Goal: Check status: Check status

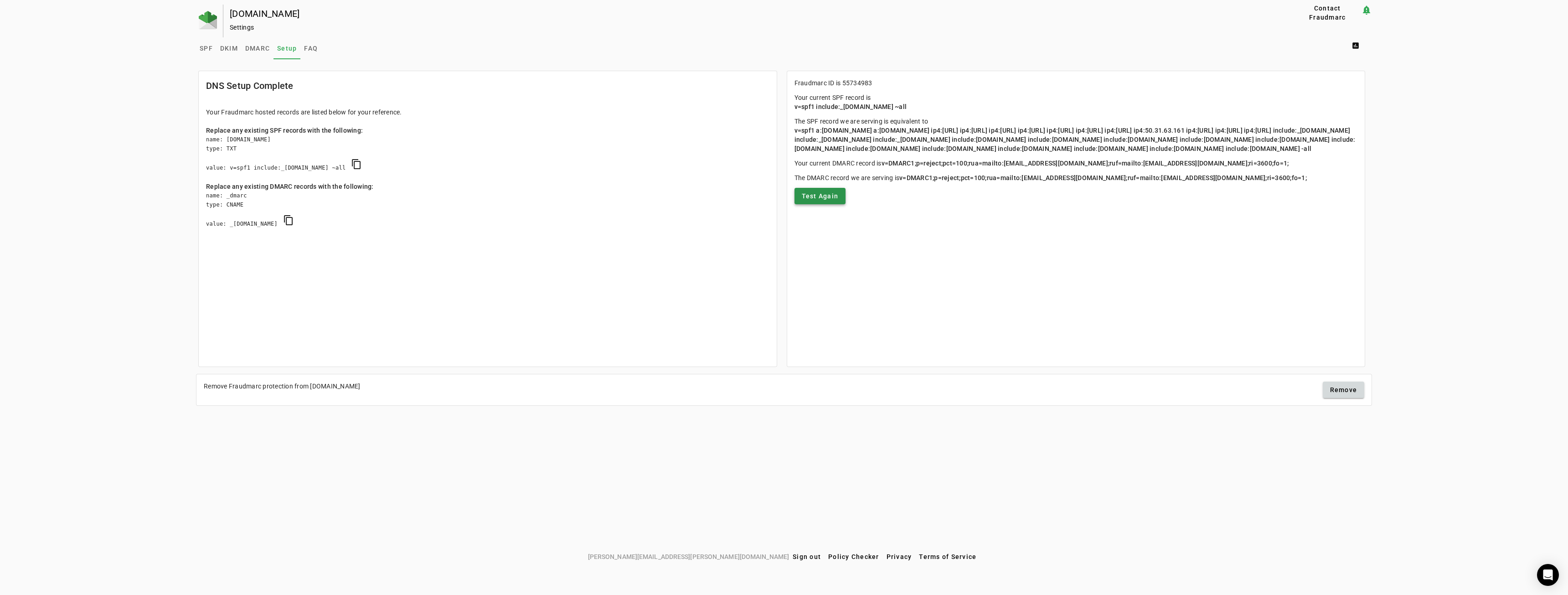
click at [823, 200] on span "Test Again" at bounding box center [820, 196] width 37 height 9
click at [225, 51] on span "DKIM" at bounding box center [229, 48] width 18 height 6
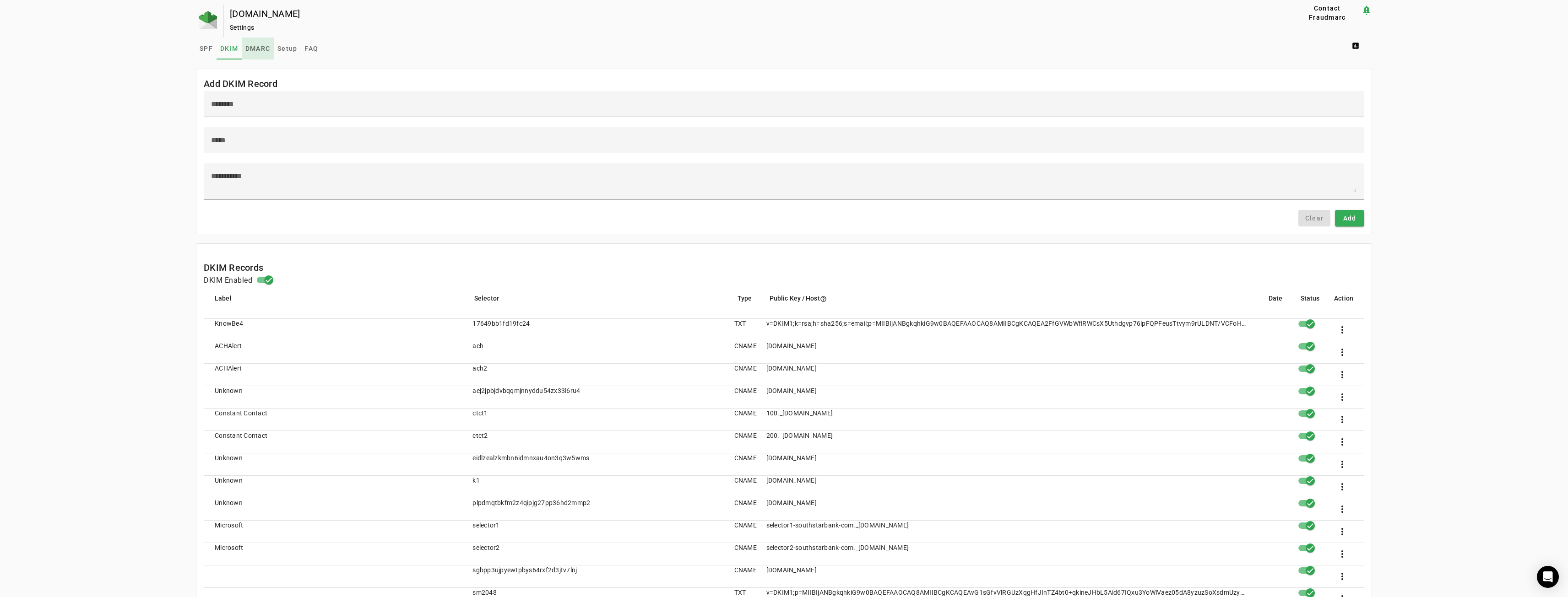
click at [254, 48] on span "DMARC" at bounding box center [257, 48] width 24 height 6
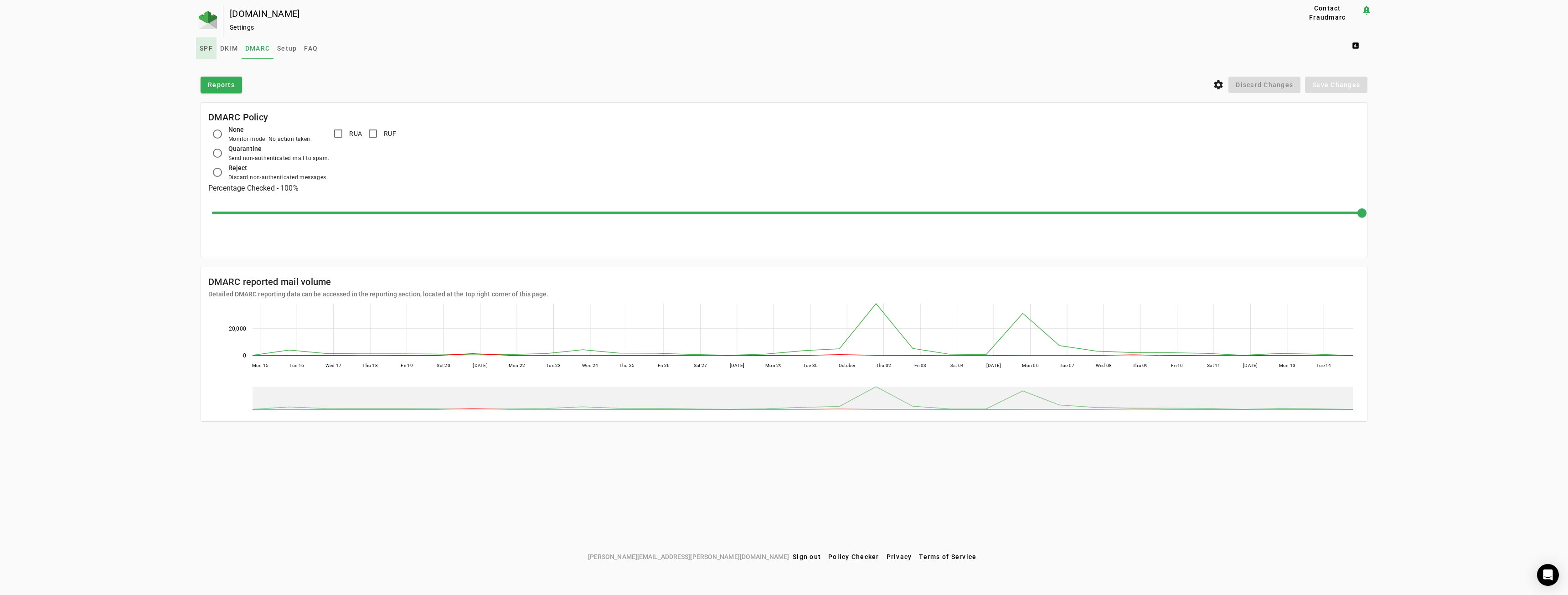
click at [209, 45] on span "SPF" at bounding box center [206, 48] width 13 height 6
